Goal: Task Accomplishment & Management: Manage account settings

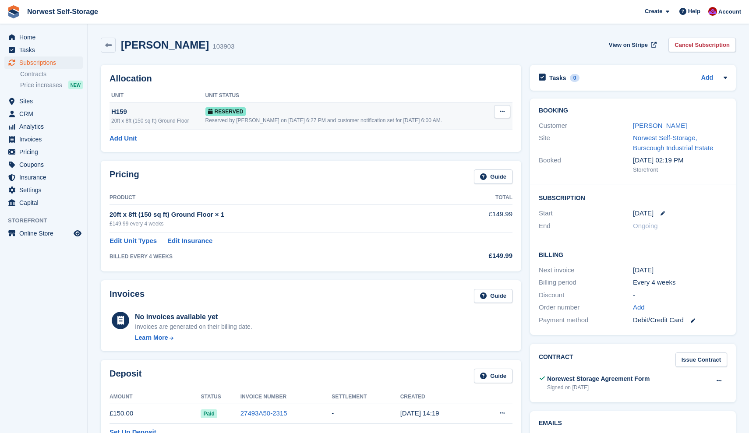
click at [502, 111] on icon at bounding box center [502, 112] width 5 height 6
click at [447, 148] on p "Deallocate" at bounding box center [468, 147] width 76 height 11
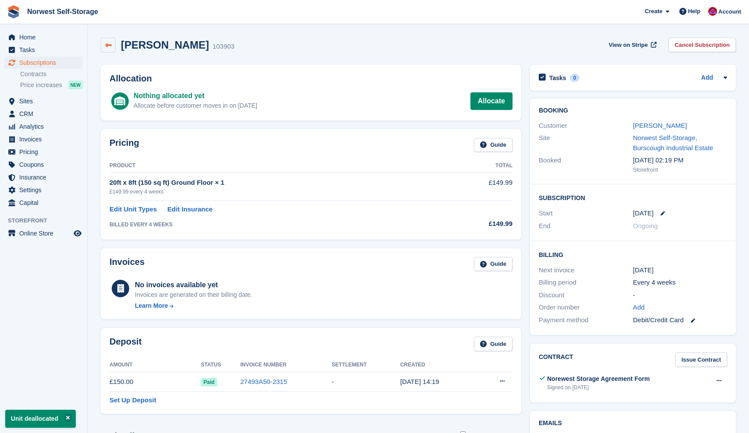
click at [108, 46] on icon at bounding box center [108, 45] width 7 height 7
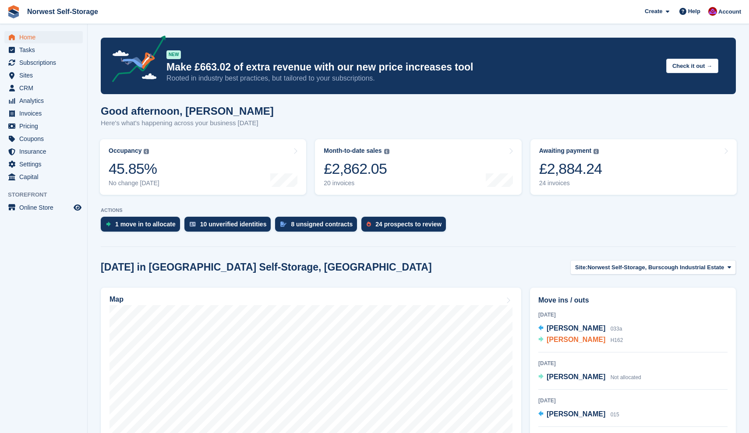
click at [578, 340] on span "Chris simmons" at bounding box center [576, 339] width 59 height 7
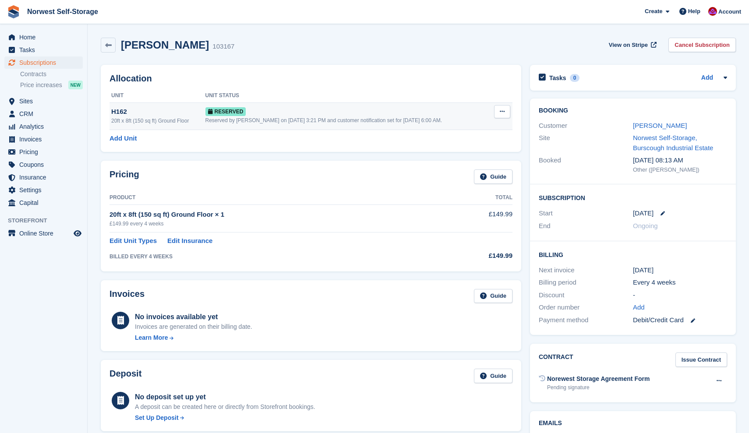
click at [503, 112] on icon at bounding box center [502, 112] width 5 height 6
click at [447, 147] on p "Deallocate" at bounding box center [468, 147] width 76 height 11
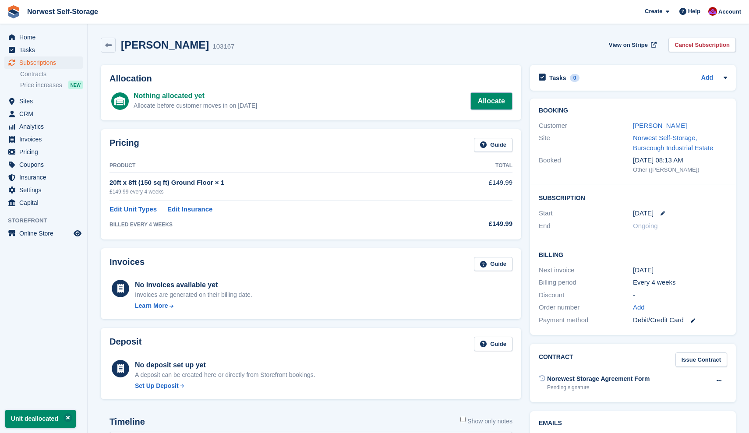
click at [493, 99] on link "Allocate" at bounding box center [492, 101] width 42 height 18
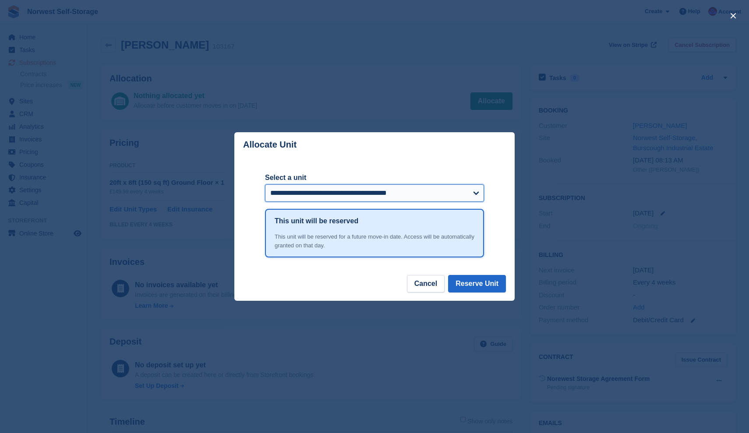
select select "*****"
click at [478, 286] on button "Reserve Unit" at bounding box center [477, 284] width 58 height 18
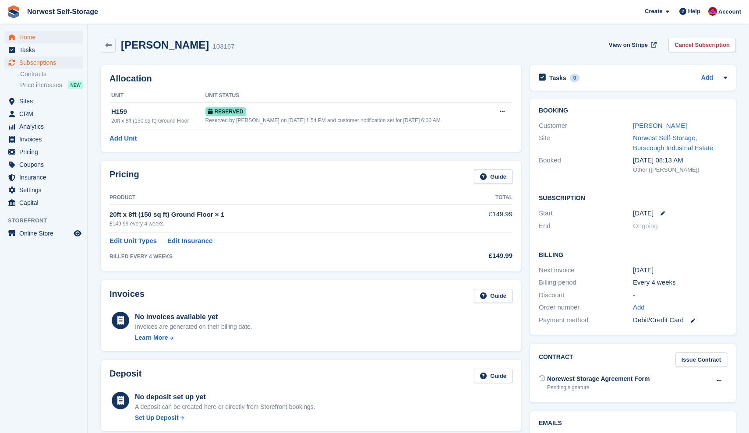
click at [27, 35] on span "Home" at bounding box center [45, 37] width 53 height 12
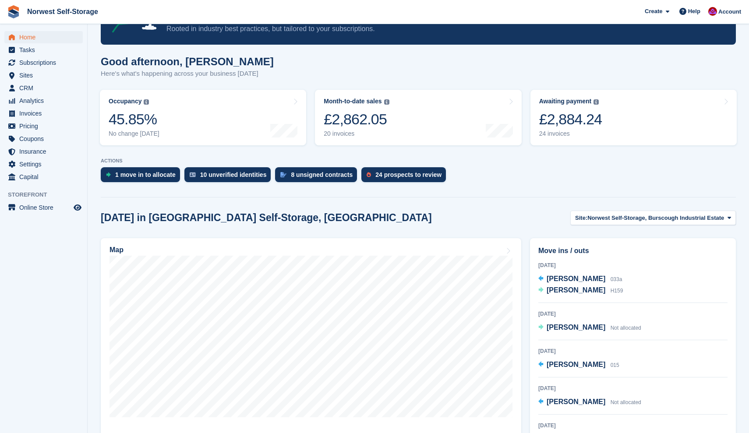
scroll to position [85, 0]
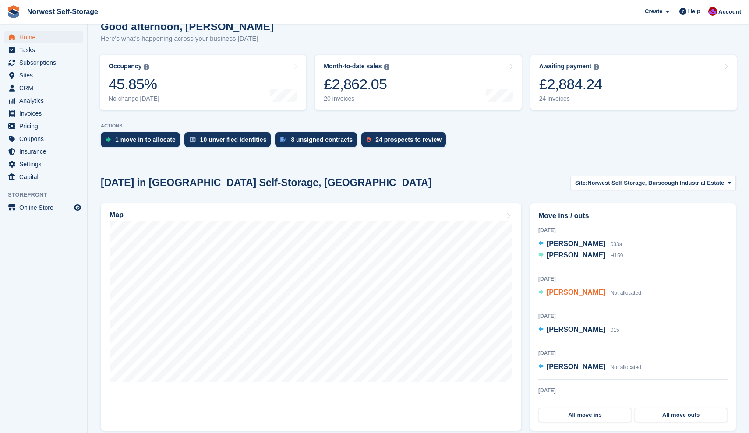
click at [555, 293] on span "[PERSON_NAME]" at bounding box center [576, 292] width 59 height 7
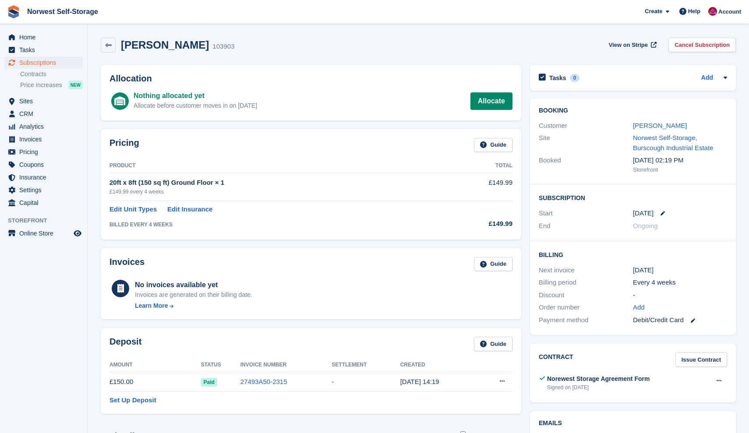
click at [276, 269] on div "Invoices Guide" at bounding box center [311, 267] width 403 height 20
click at [30, 37] on span "Home" at bounding box center [45, 37] width 53 height 12
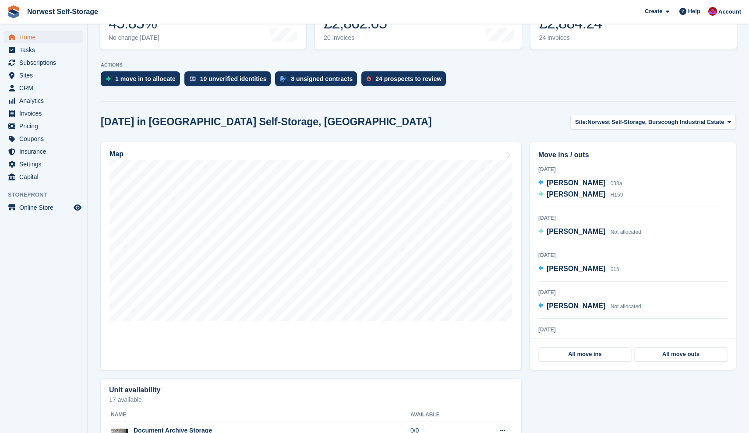
scroll to position [168, 0]
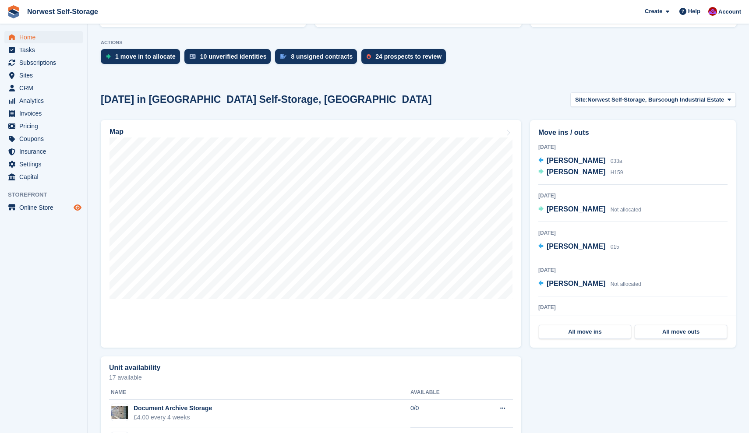
click at [78, 206] on icon "Preview store" at bounding box center [78, 207] width 8 height 7
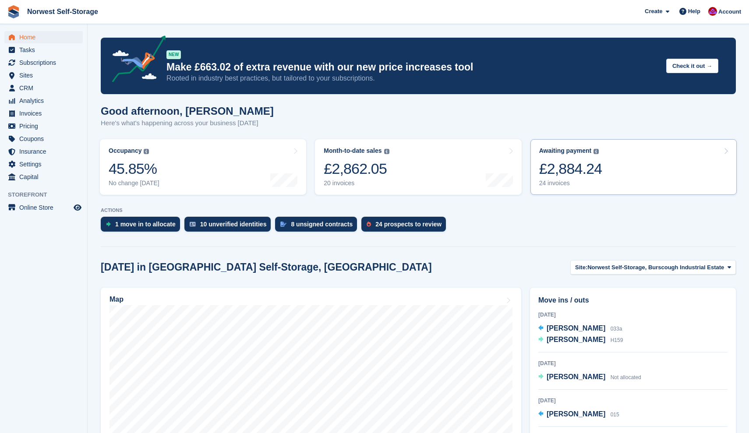
scroll to position [0, 0]
click at [625, 173] on link "Awaiting payment The total outstanding balance on all open invoices. £2,884.24 …" at bounding box center [634, 167] width 206 height 56
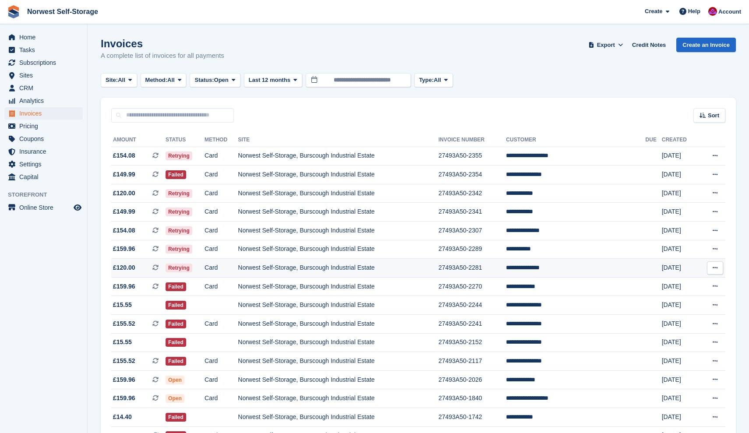
click at [143, 269] on span "£120.00 This is a recurring subscription invoice." at bounding box center [138, 267] width 54 height 9
click at [141, 248] on span "£159.96 This is a recurring subscription invoice." at bounding box center [138, 249] width 54 height 9
click at [146, 230] on span "£154.08 This is a recurring subscription invoice." at bounding box center [138, 230] width 54 height 9
click at [145, 212] on span "£149.99 This is a recurring subscription invoice." at bounding box center [138, 211] width 54 height 9
click at [147, 193] on span "£120.00 This is a recurring subscription invoice." at bounding box center [138, 193] width 54 height 9
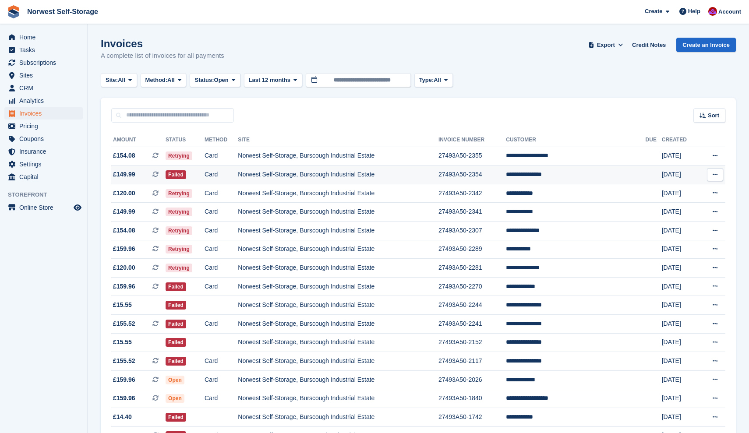
click at [141, 174] on span "£149.99 This is a recurring subscription invoice." at bounding box center [138, 174] width 54 height 9
click at [145, 153] on span "£154.08 This is a recurring subscription invoice." at bounding box center [138, 155] width 54 height 9
click at [27, 36] on span "Home" at bounding box center [45, 37] width 53 height 12
